Goal: Information Seeking & Learning: Learn about a topic

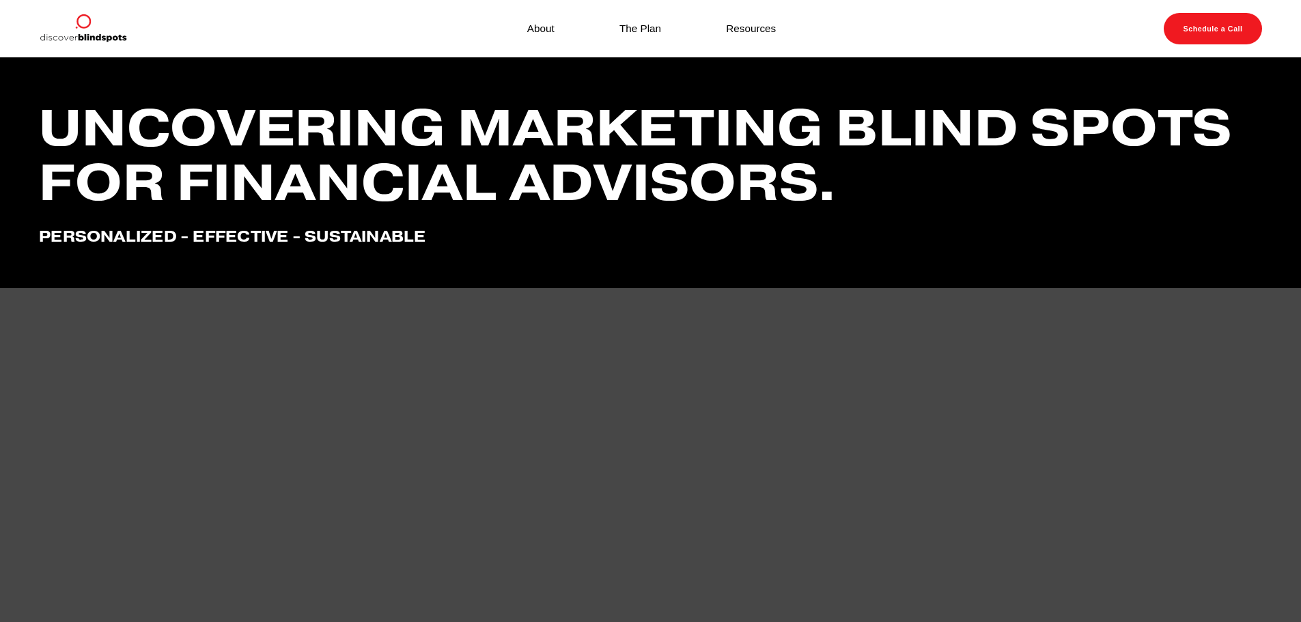
click at [728, 26] on link "Resources" at bounding box center [751, 28] width 50 height 18
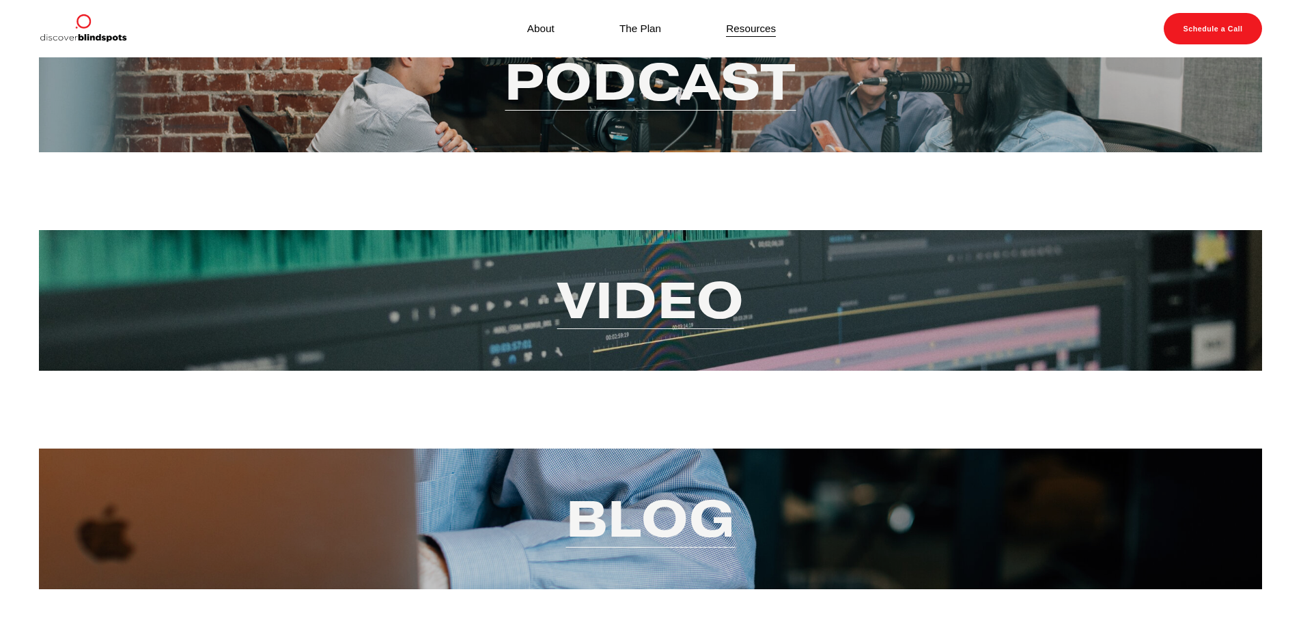
scroll to position [137, 0]
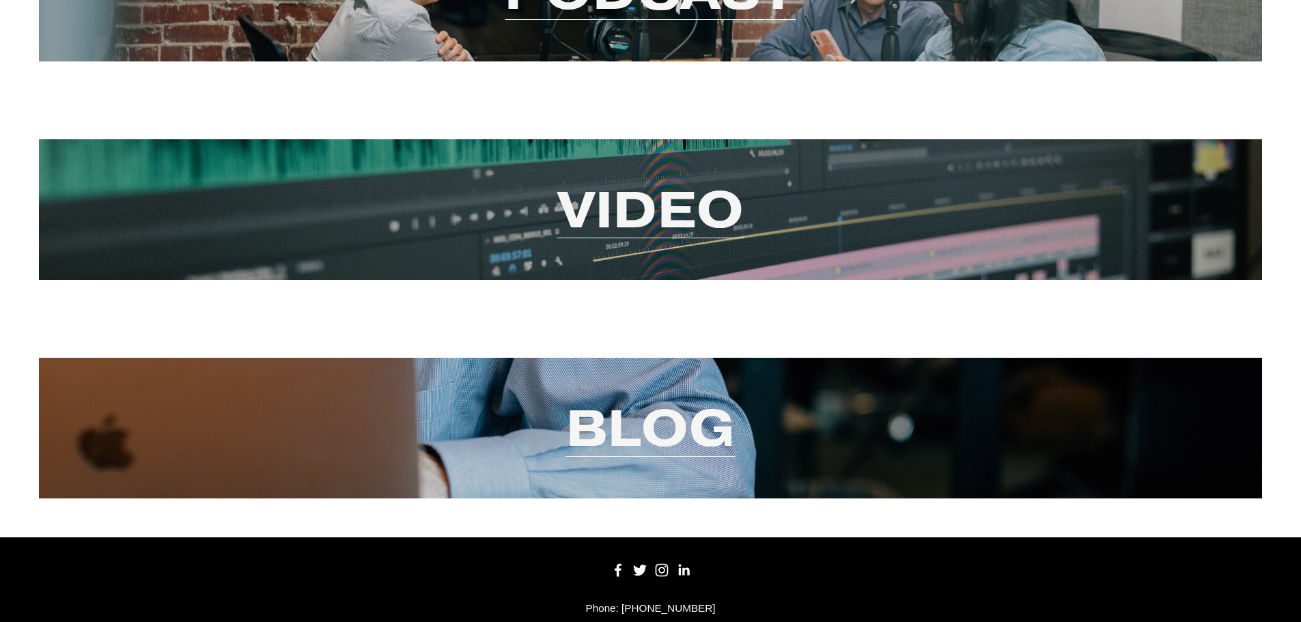
click at [691, 242] on link "Video" at bounding box center [650, 209] width 187 height 66
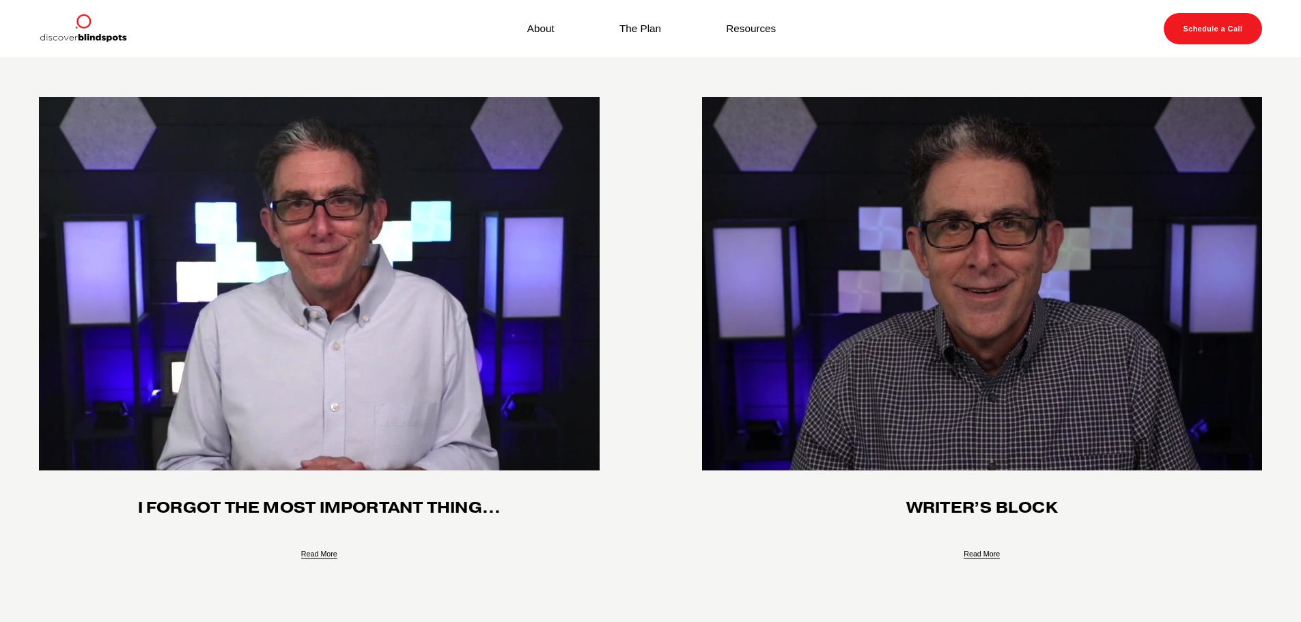
click at [750, 35] on link "Resources" at bounding box center [751, 28] width 50 height 18
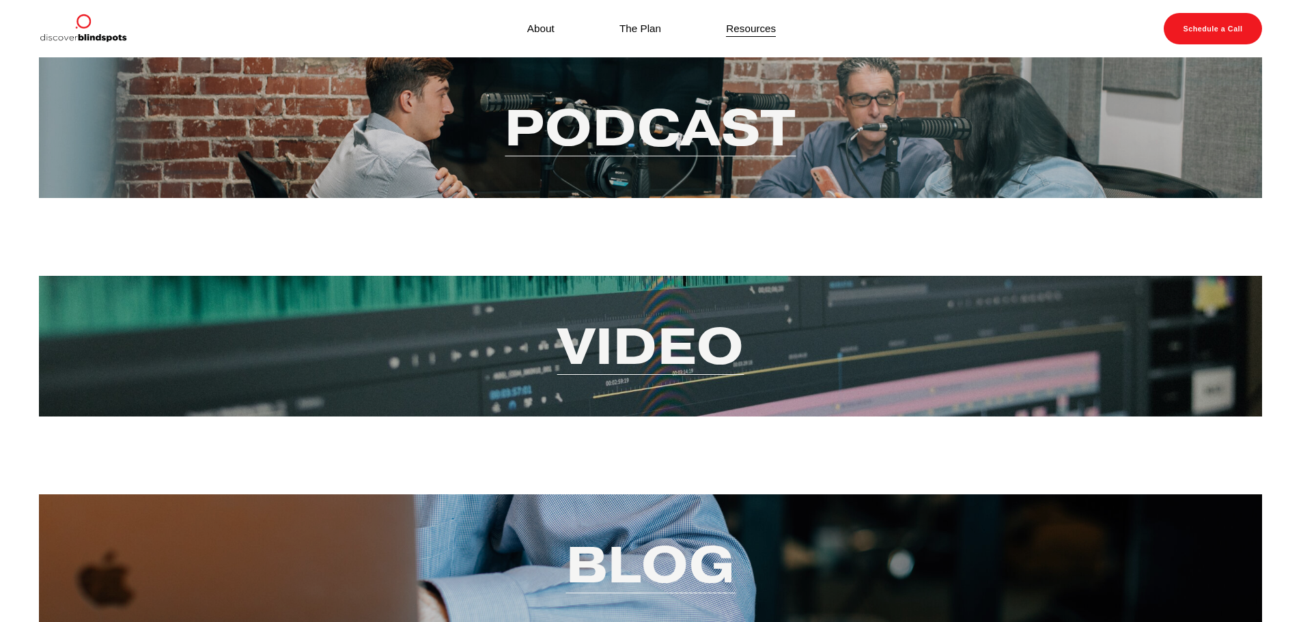
click at [739, 360] on link "Video" at bounding box center [650, 346] width 187 height 66
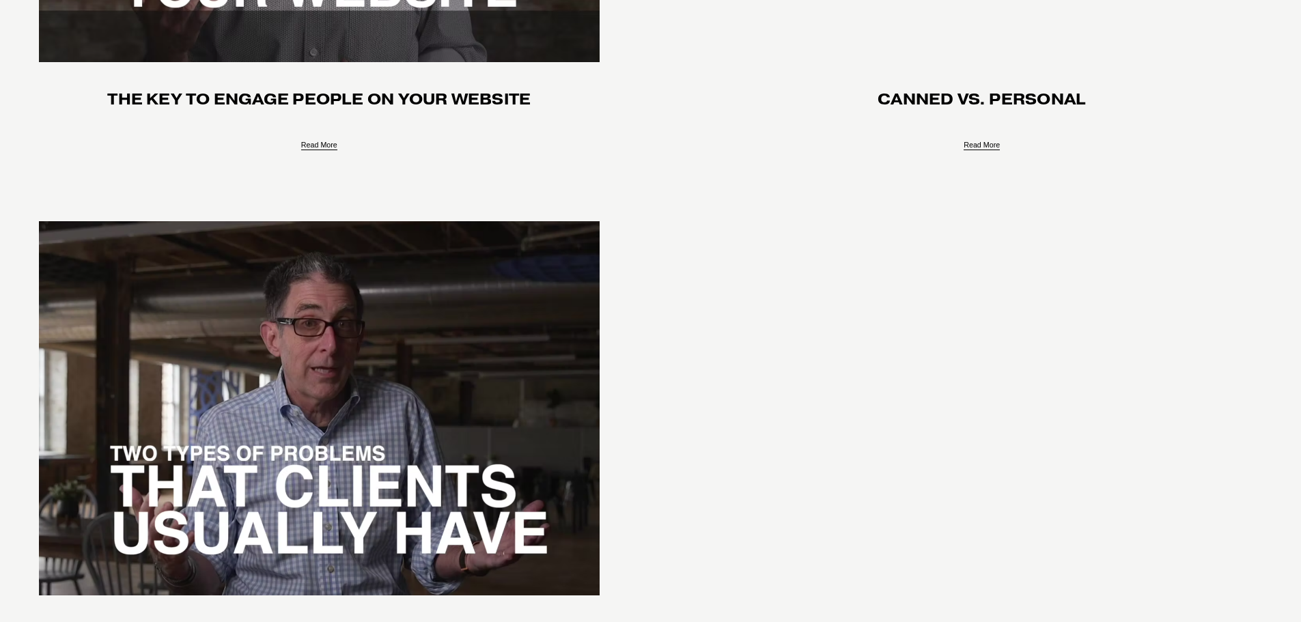
scroll to position [1502, 0]
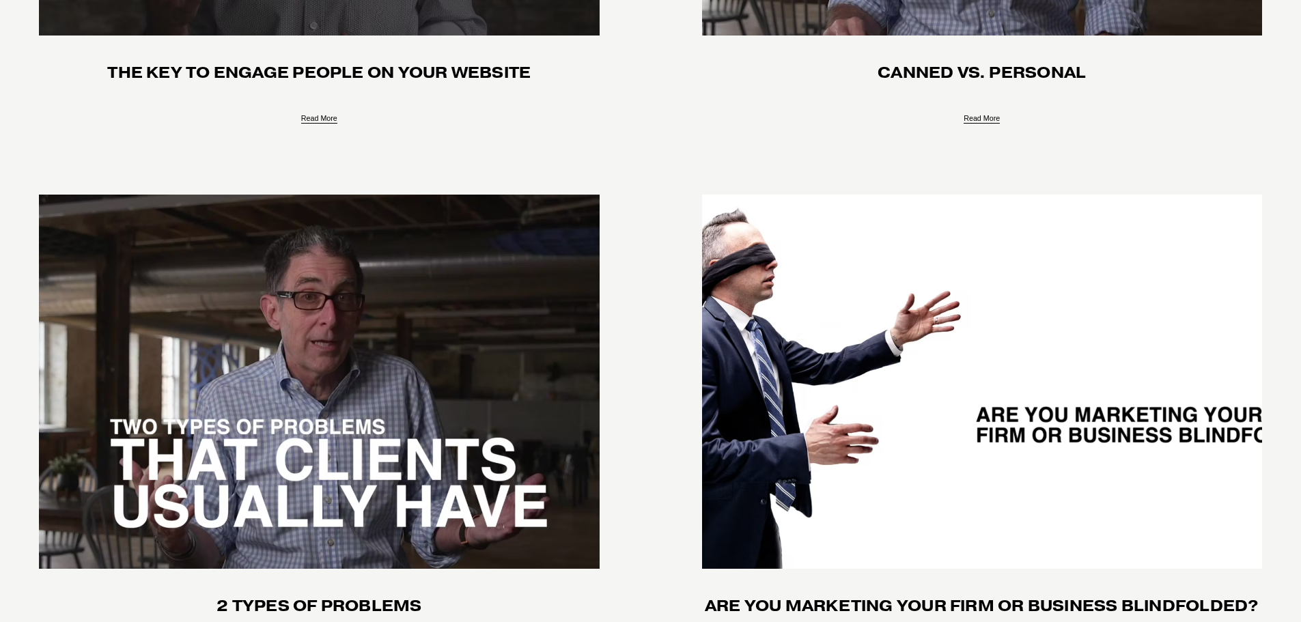
click at [419, 85] on div "Fletcher Riddle 4/25/22 Fletcher Riddle 4/25/22 The key to engage people on you…" at bounding box center [319, 90] width 560 height 74
click at [328, 120] on link "Read More" at bounding box center [319, 113] width 36 height 23
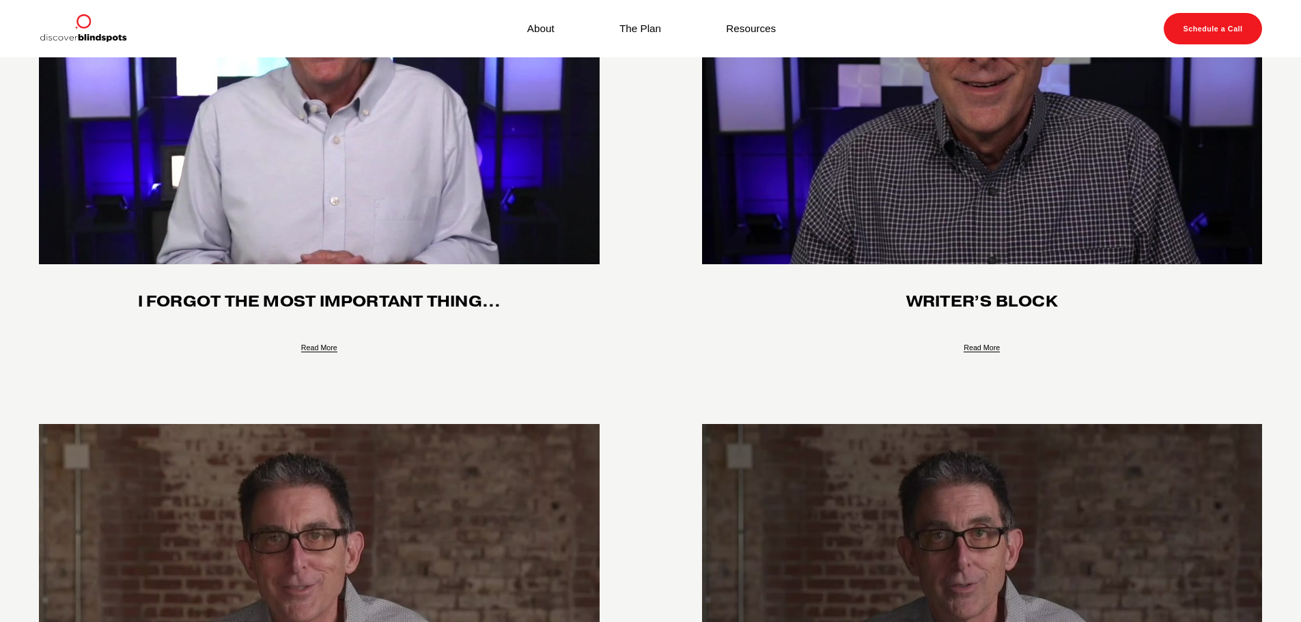
scroll to position [0, 0]
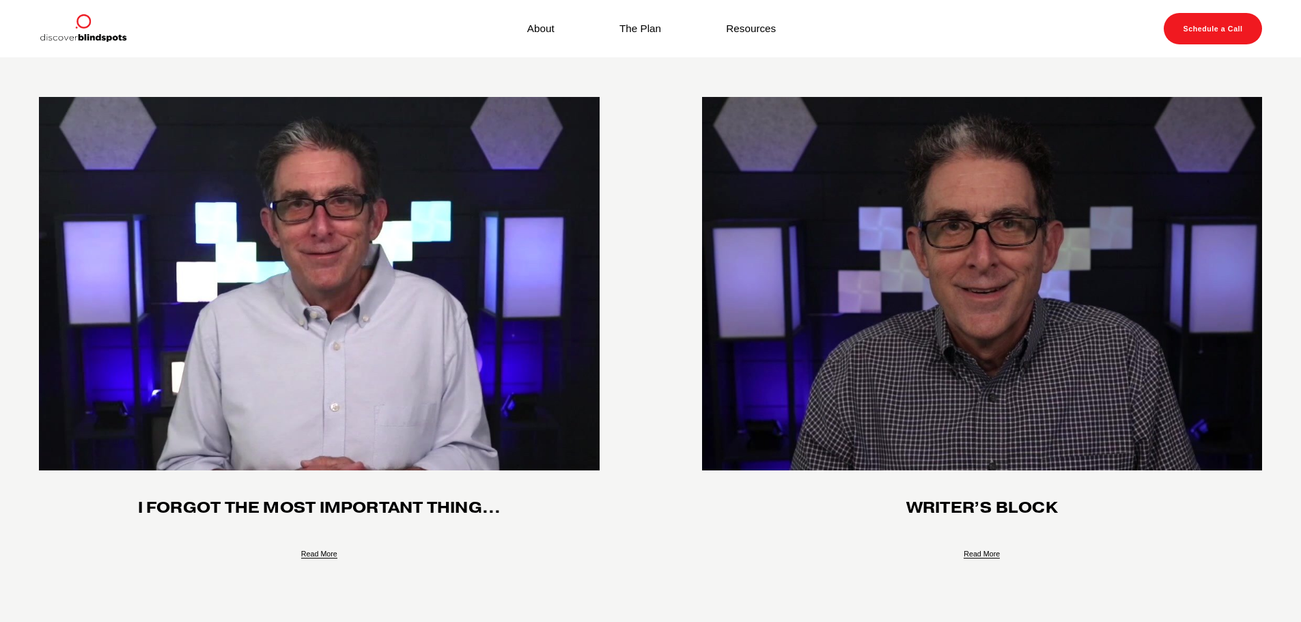
click at [759, 31] on link "Resources" at bounding box center [751, 28] width 50 height 18
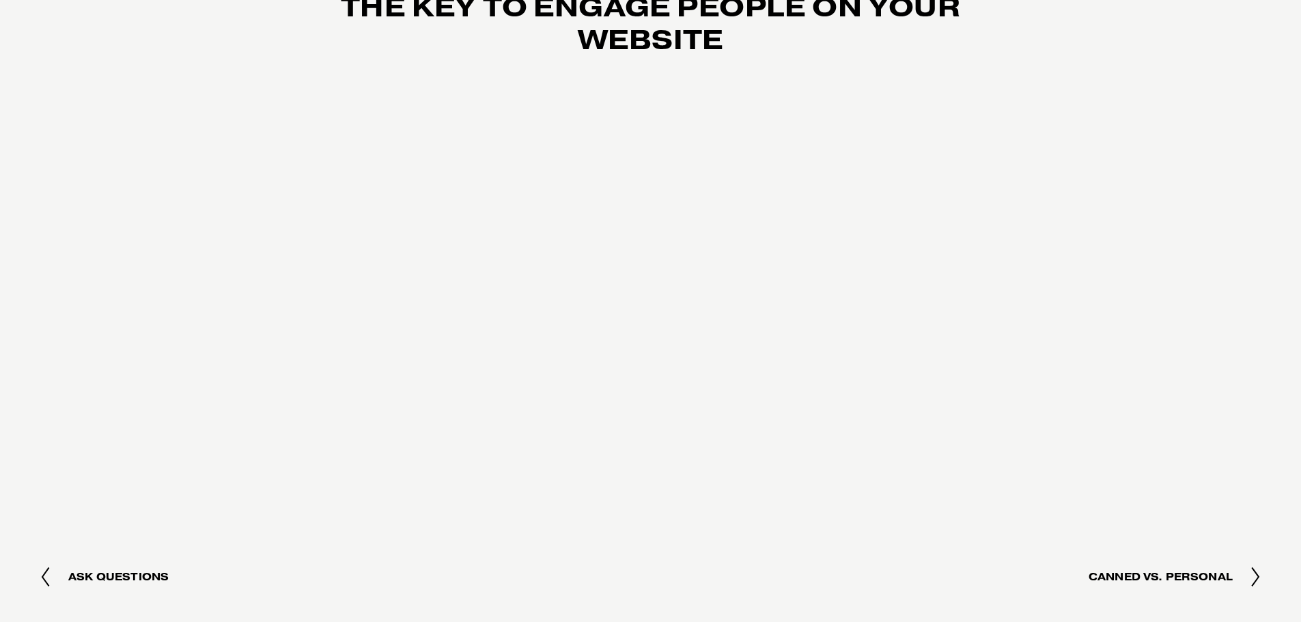
scroll to position [205, 0]
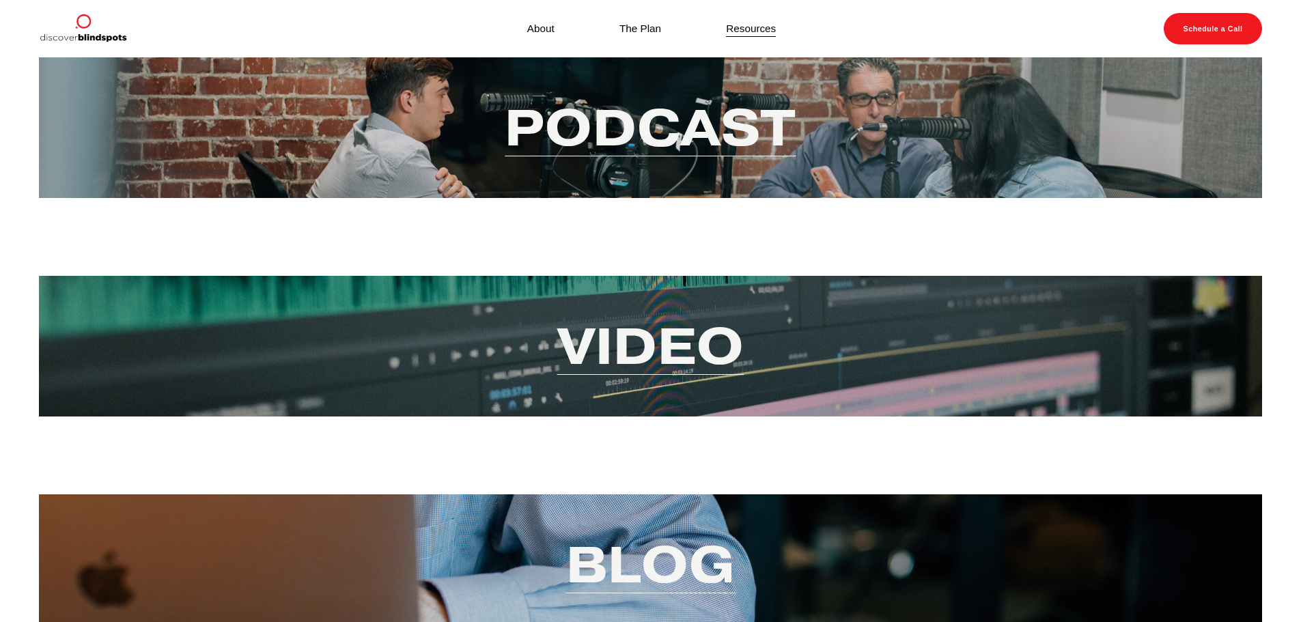
click at [569, 378] on link "Video" at bounding box center [650, 346] width 187 height 66
click at [569, 168] on div "Podcast" at bounding box center [650, 127] width 1223 height 141
click at [557, 143] on link "Podcast" at bounding box center [650, 127] width 291 height 66
click at [83, 36] on img at bounding box center [82, 28] width 87 height 31
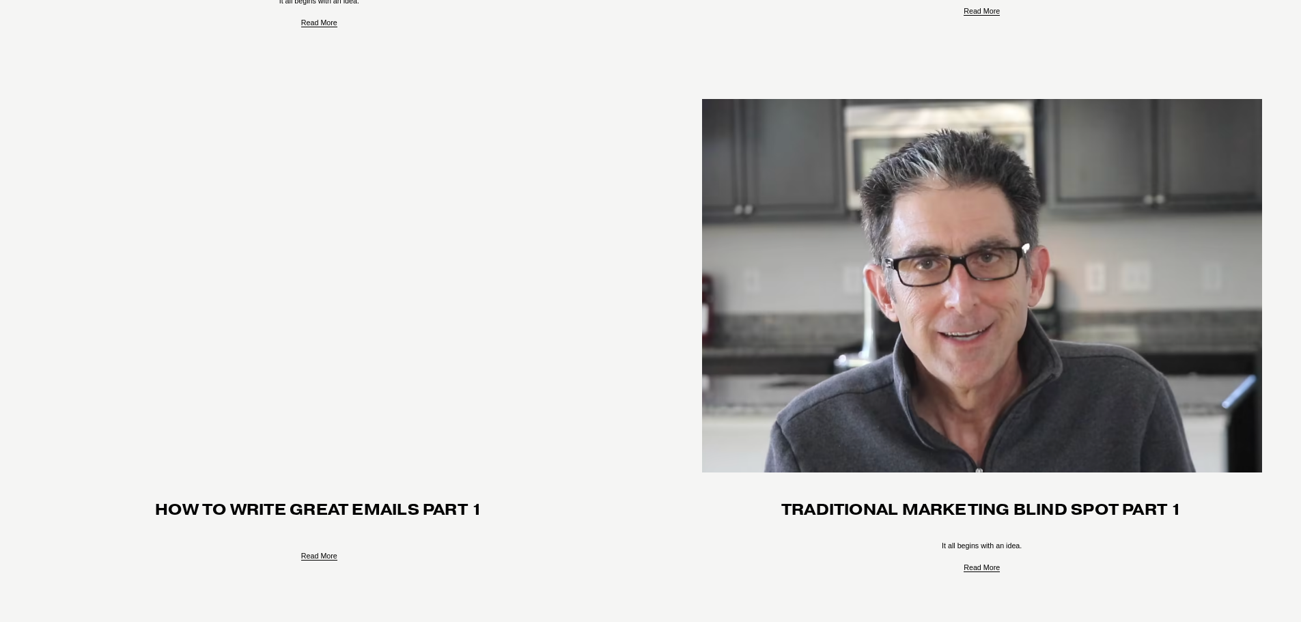
scroll to position [3892, 0]
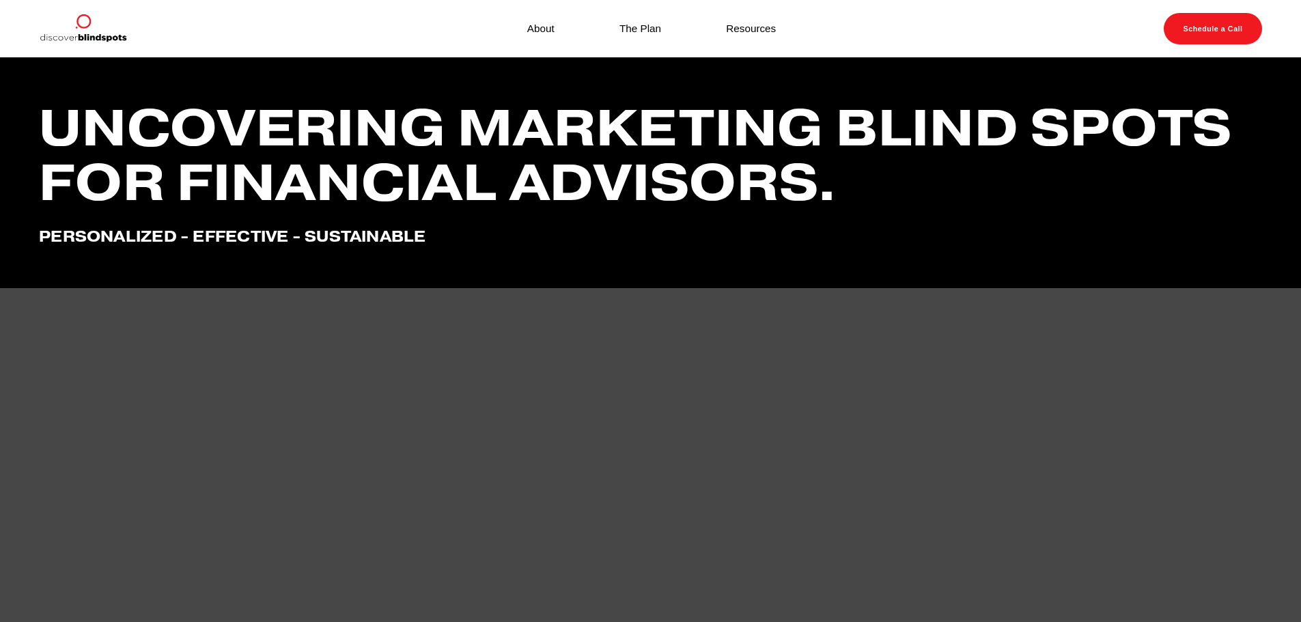
click at [646, 43] on div "About The Plan Resources" at bounding box center [448, 28] width 819 height 31
click at [647, 39] on div "About The Plan Resources" at bounding box center [448, 28] width 819 height 31
click at [650, 30] on link "The Plan" at bounding box center [640, 28] width 42 height 18
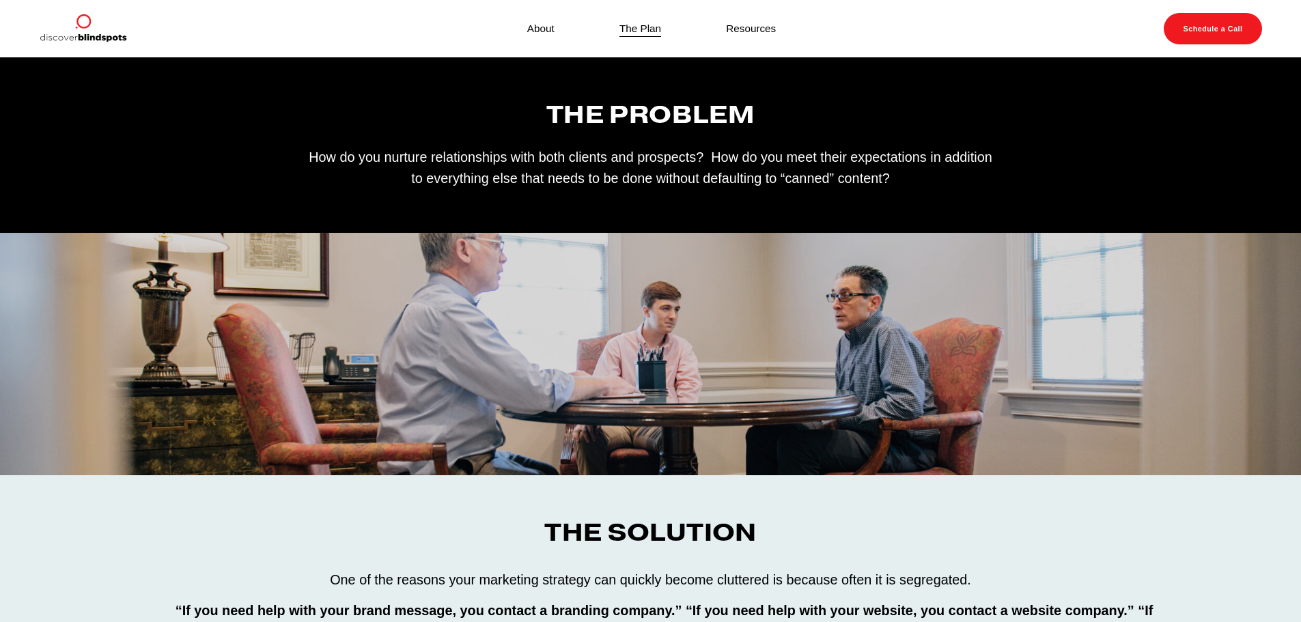
click at [531, 20] on link "About" at bounding box center [540, 28] width 27 height 18
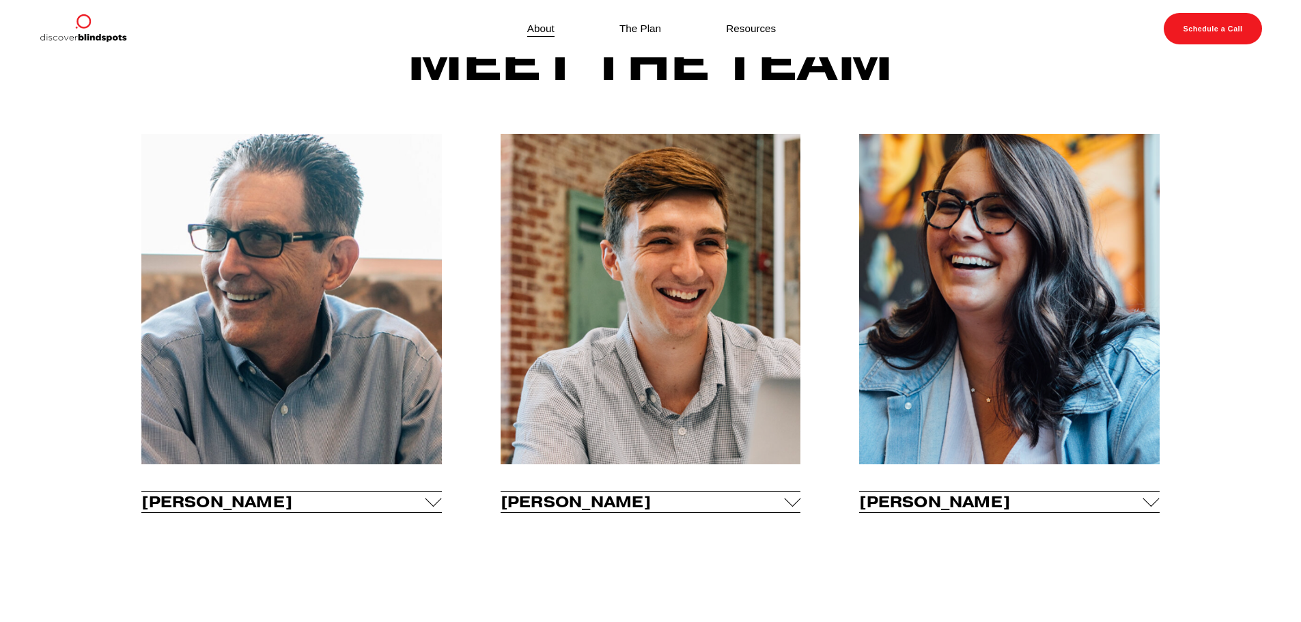
scroll to position [546, 0]
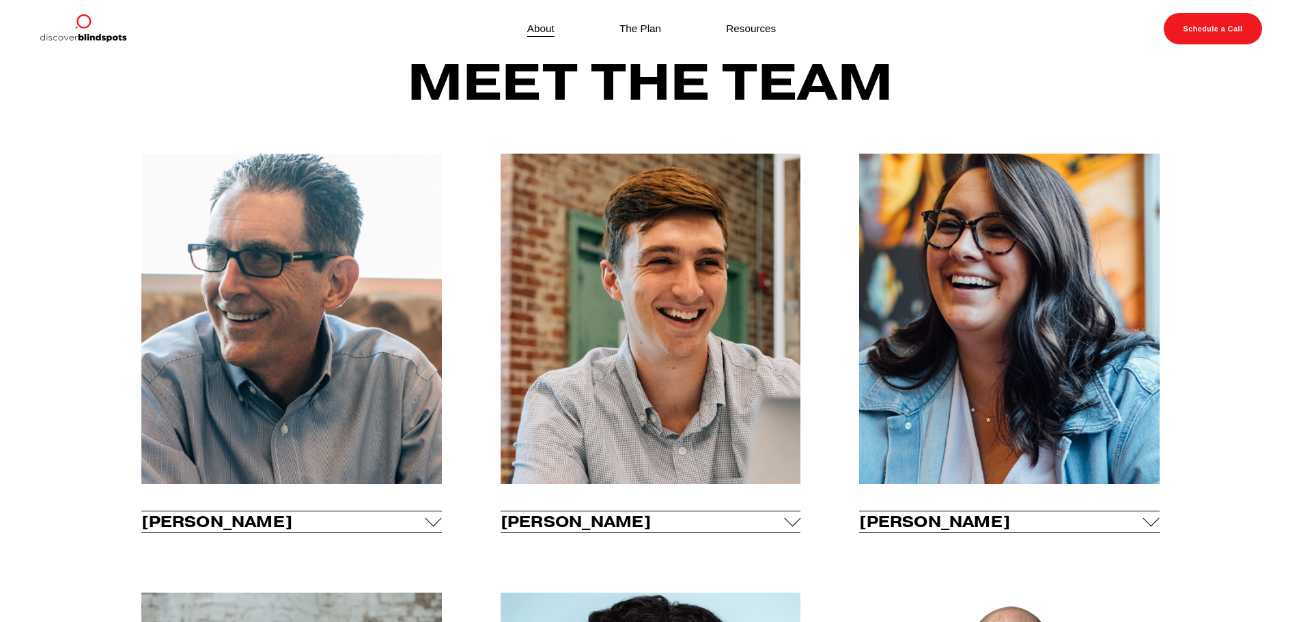
click at [736, 33] on link "Resources" at bounding box center [751, 28] width 50 height 18
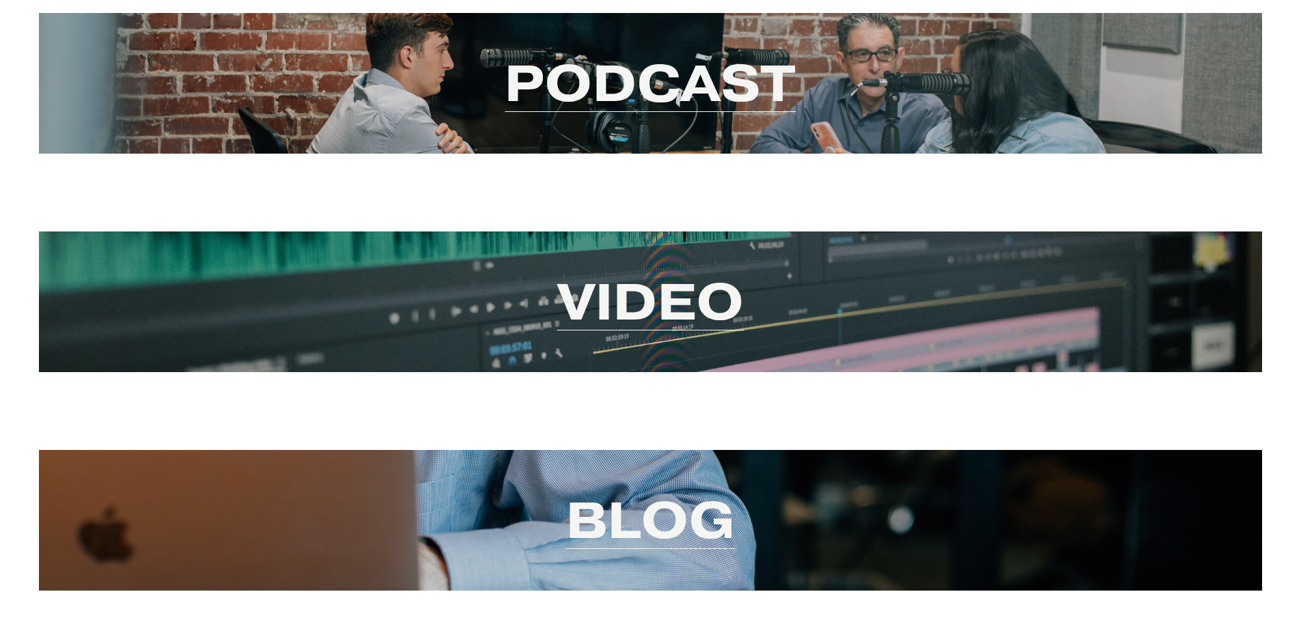
scroll to position [68, 0]
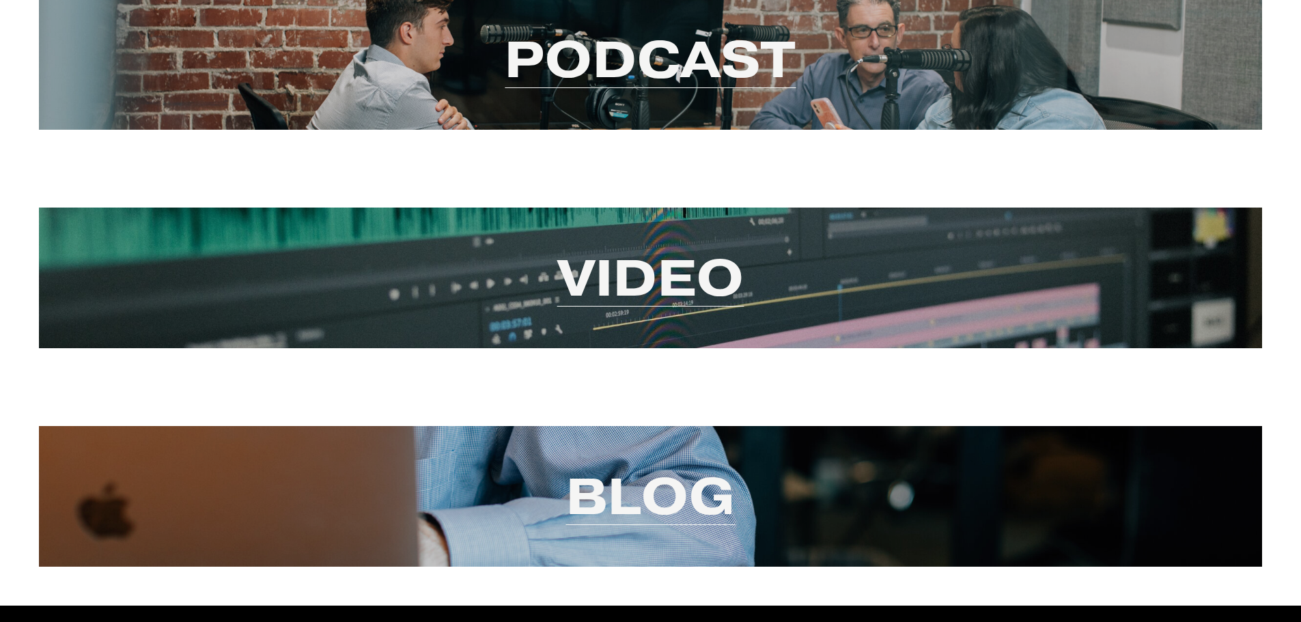
click at [669, 298] on link "Video" at bounding box center [650, 277] width 187 height 66
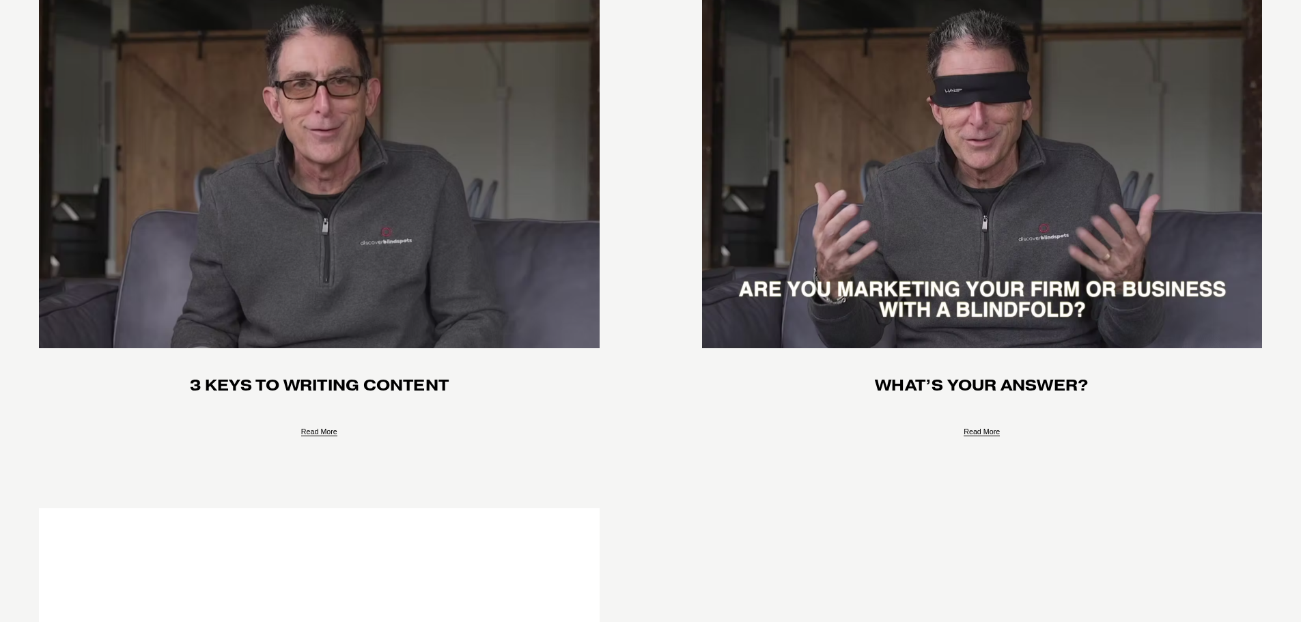
scroll to position [2868, 0]
